Goal: Complete application form

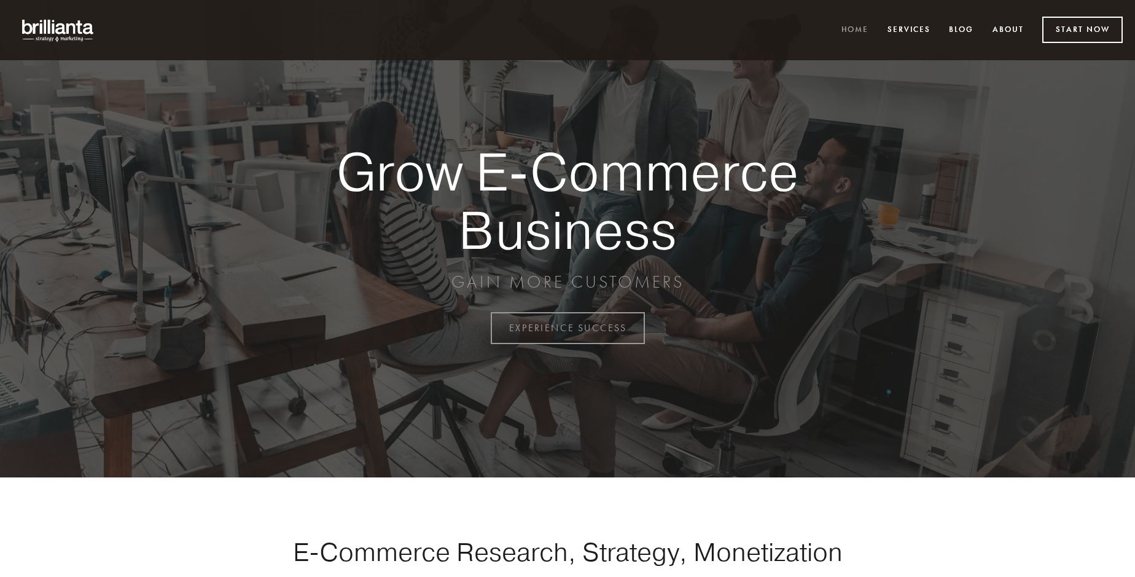
scroll to position [3220, 0]
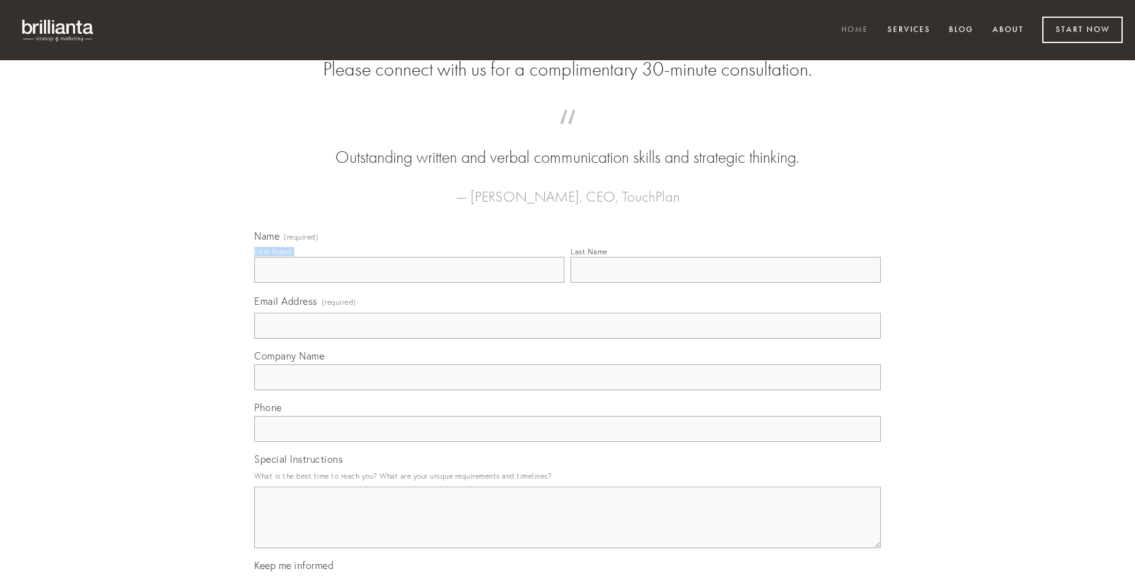
type input "[PERSON_NAME]"
click at [725, 283] on input "Last Name" at bounding box center [726, 270] width 310 height 26
type input "[PERSON_NAME]"
click at [568, 338] on input "Email Address (required)" at bounding box center [567, 326] width 626 height 26
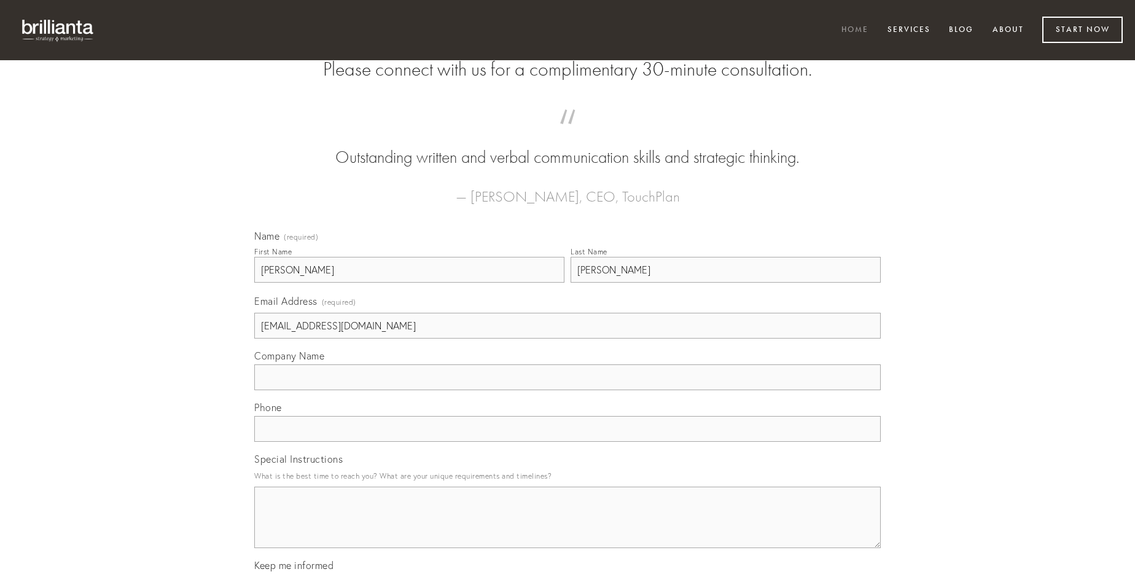
type input "[EMAIL_ADDRESS][DOMAIN_NAME]"
click at [568, 390] on input "Company Name" at bounding box center [567, 377] width 626 height 26
type input "beatus"
click at [568, 442] on input "text" at bounding box center [567, 429] width 626 height 26
click at [568, 528] on textarea "Special Instructions" at bounding box center [567, 516] width 626 height 61
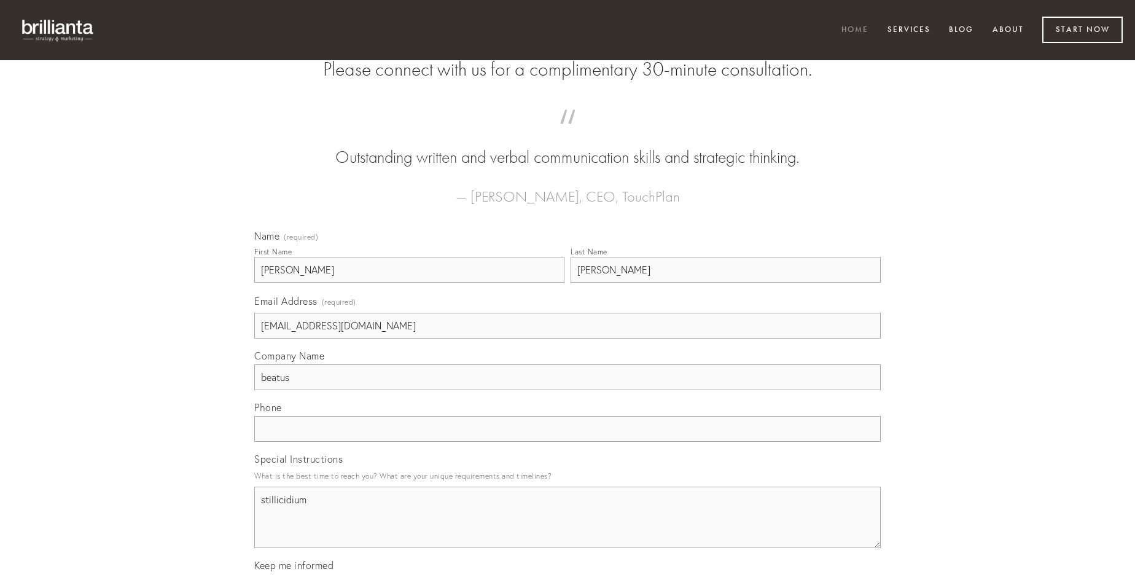
type textarea "stillicidium"
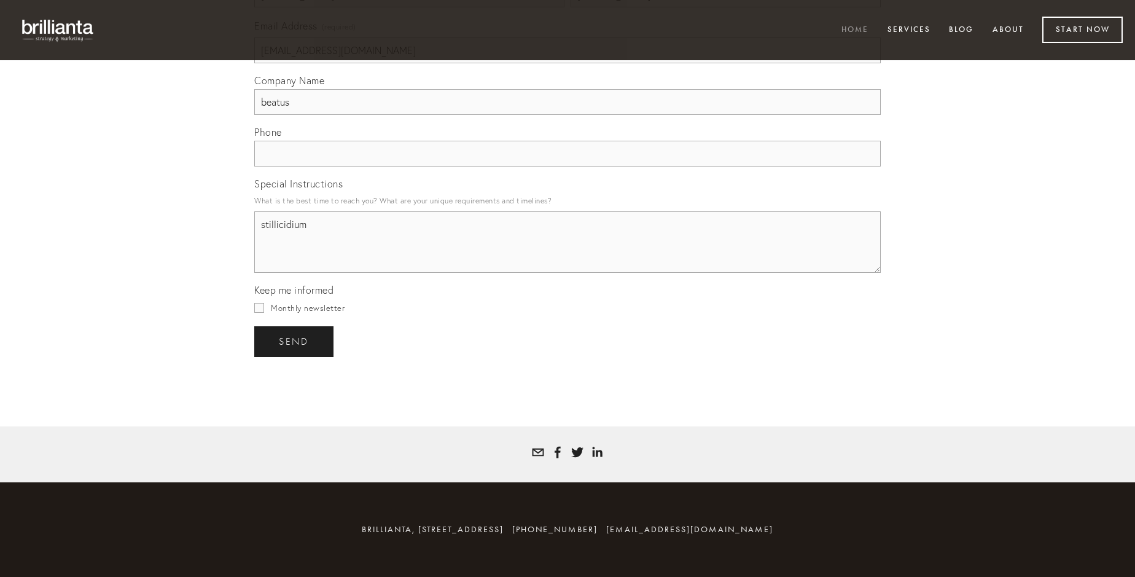
click at [295, 341] on span "send" at bounding box center [294, 341] width 30 height 11
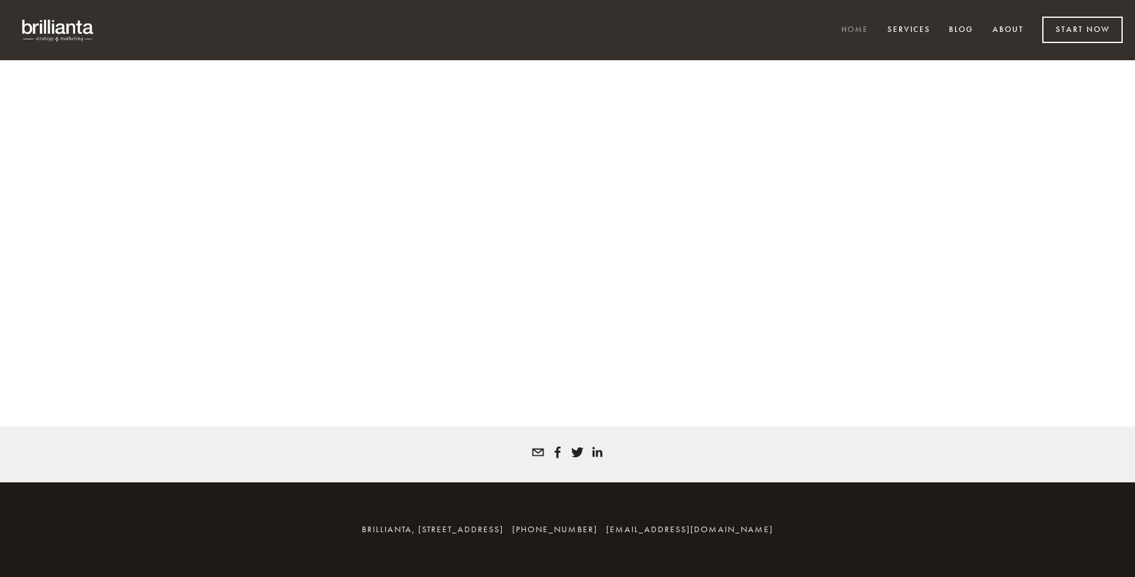
scroll to position [3203, 0]
